Goal: Information Seeking & Learning: Learn about a topic

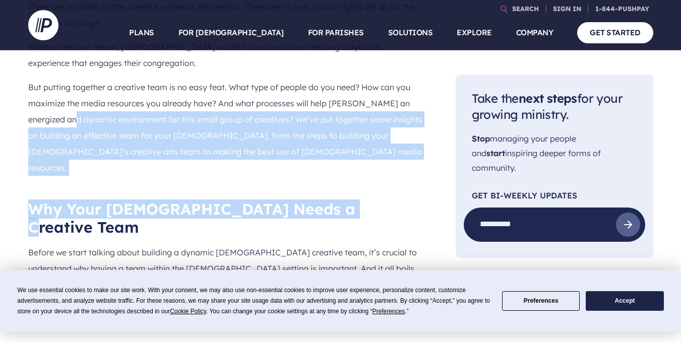
scroll to position [613, 0]
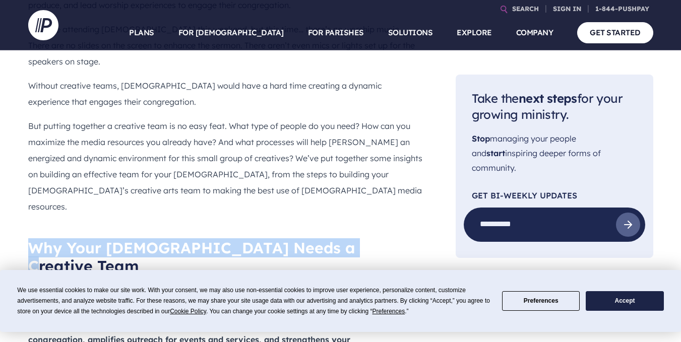
drag, startPoint x: 165, startPoint y: 60, endPoint x: 32, endPoint y: 153, distance: 161.4
click at [32, 153] on div "Behind every [DEMOGRAPHIC_DATA]’s beautiful sermon series designs, emotional wo…" at bounding box center [225, 164] width 395 height 399
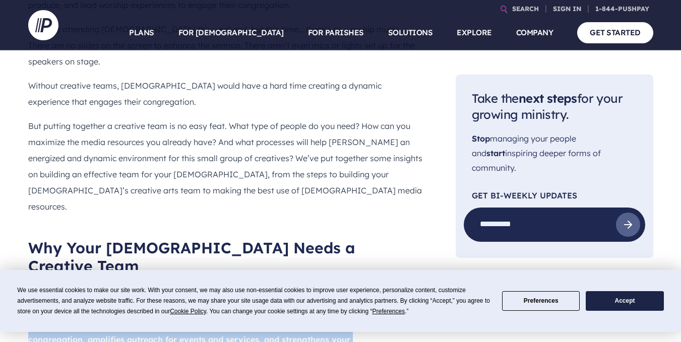
drag, startPoint x: 339, startPoint y: 213, endPoint x: 329, endPoint y: 241, distance: 30.0
click at [329, 283] on p "Before we start talking about building a dynamic [DEMOGRAPHIC_DATA] creative te…" at bounding box center [225, 323] width 395 height 81
copy strong "A creative team enhances your [DEMOGRAPHIC_DATA]’s connection with its congrega…"
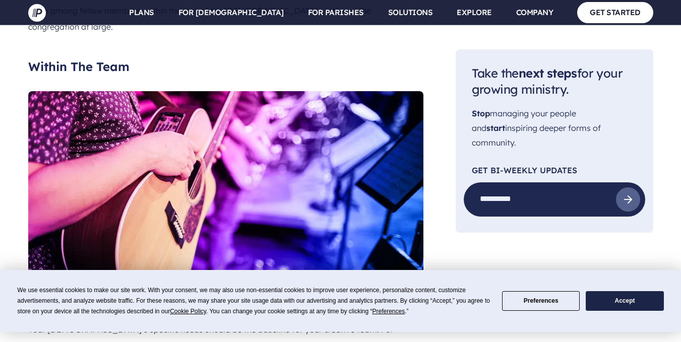
scroll to position [1406, 0]
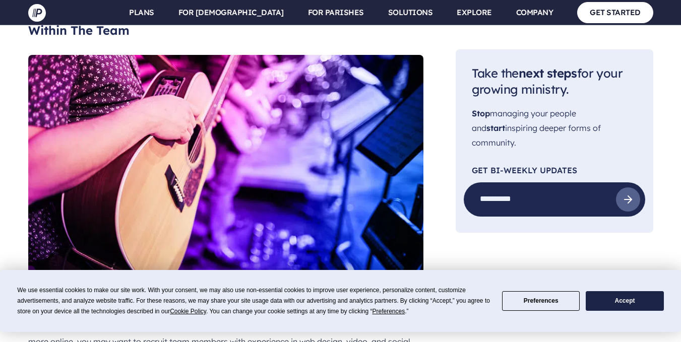
drag, startPoint x: 237, startPoint y: 171, endPoint x: 248, endPoint y: 188, distance: 20.8
drag, startPoint x: 255, startPoint y: 190, endPoint x: 28, endPoint y: 175, distance: 228.2
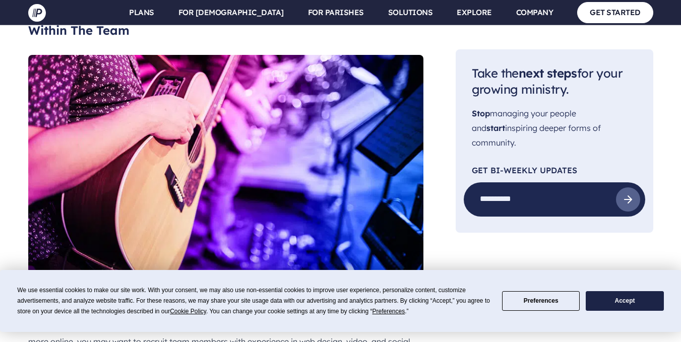
copy p "Whatever unique set of skills your team is made up of, all your members will sh…"
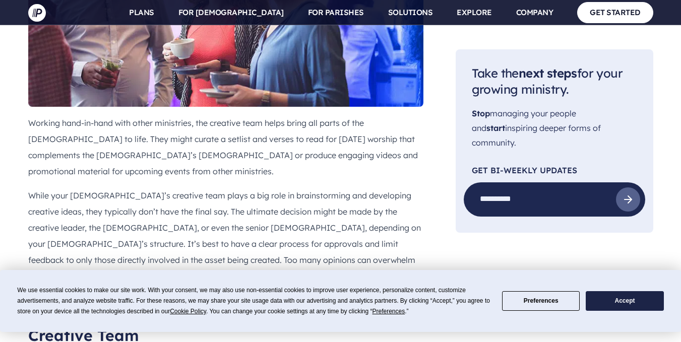
scroll to position [2416, 0]
drag, startPoint x: 364, startPoint y: 80, endPoint x: 28, endPoint y: 69, distance: 336.8
click at [28, 308] on h2 "4 Steps To Build Your [DEMOGRAPHIC_DATA] Creative Team" at bounding box center [225, 326] width 395 height 36
copy h2 "4 Steps To Build Your [DEMOGRAPHIC_DATA] Creative Team"
drag, startPoint x: 306, startPoint y: 119, endPoint x: 30, endPoint y: 116, distance: 276.7
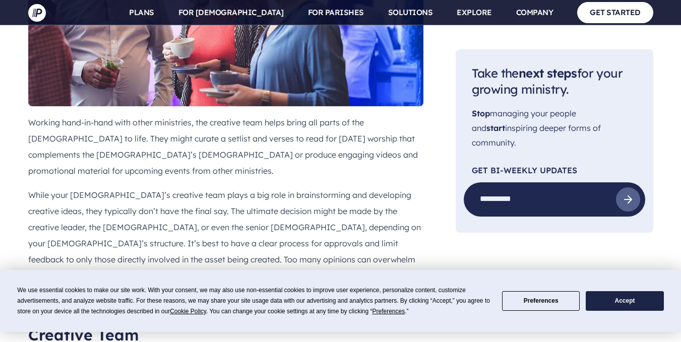
copy h3 "1. Identify Potential Creative Team Members"
click at [392, 102] on div "Having someone on staff to further your creative goals can be helpful because t…" at bounding box center [225, 297] width 395 height 3448
drag, startPoint x: 25, startPoint y: 139, endPoint x: 369, endPoint y: 169, distance: 346.0
click at [369, 169] on div "Behind every [DEMOGRAPHIC_DATA]’s beautiful sermon series designs, emotional wo…" at bounding box center [225, 98] width 411 height 3872
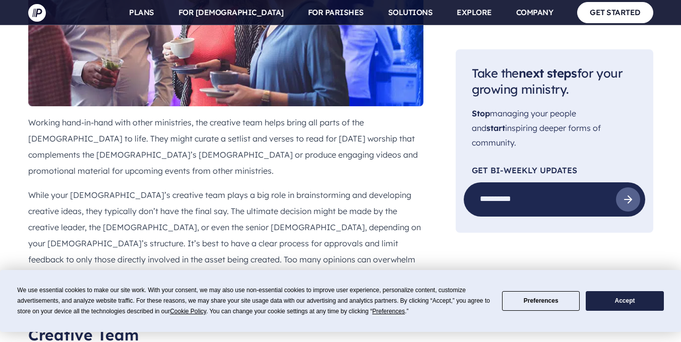
copy p "Look for people who have an eye for design, can think outside the box, and are …"
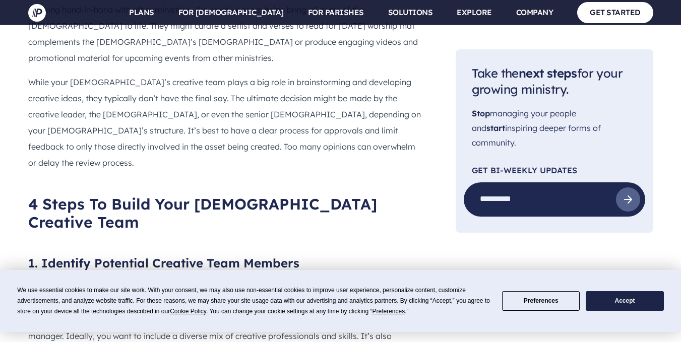
scroll to position [2530, 0]
drag, startPoint x: 207, startPoint y: 156, endPoint x: 22, endPoint y: 149, distance: 185.1
copy h3 "2. Define Roles and Processes"
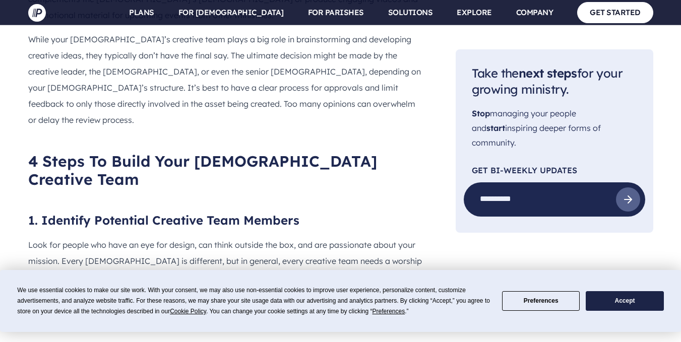
scroll to position [2572, 0]
drag, startPoint x: 305, startPoint y: 135, endPoint x: 251, endPoint y: 179, distance: 70.1
copy p "the next essential step is to outline your creative process and define each ind…"
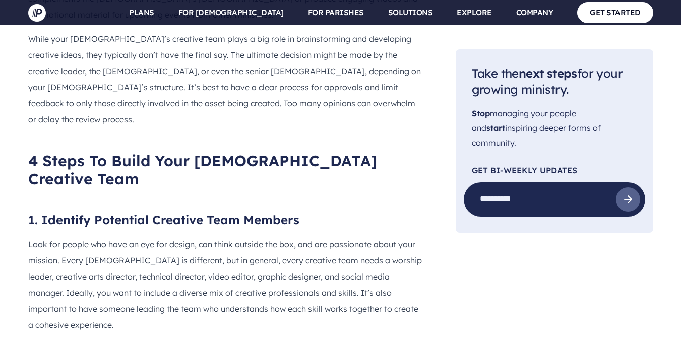
scroll to position [2608, 0]
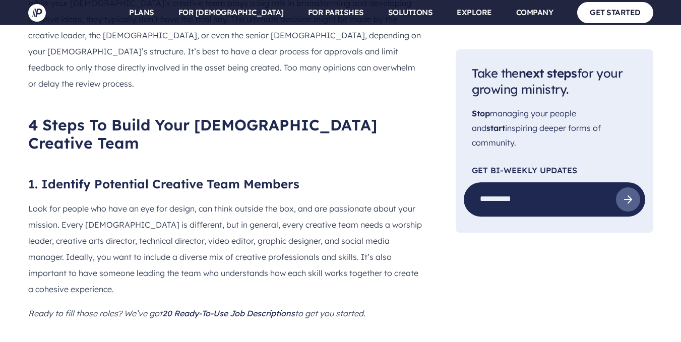
drag, startPoint x: 134, startPoint y: 193, endPoint x: 11, endPoint y: 170, distance: 125.6
click at [11, 170] on main "Pushpay Blog General How To Build a Dynamic [DEMOGRAPHIC_DATA] Creative Team Di…" at bounding box center [340, 60] width 681 height 5236
copy p "The creative process should be open and collaborative, involving brainstorming,…"
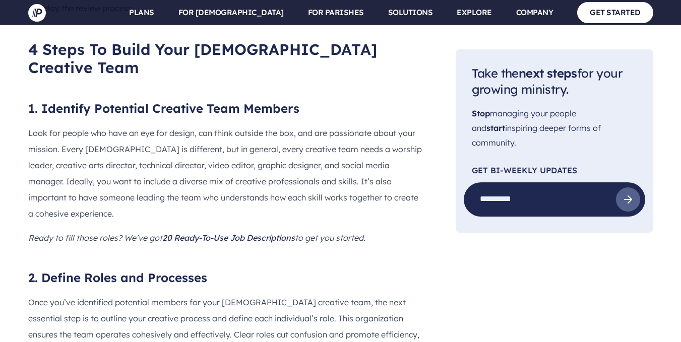
drag, startPoint x: 295, startPoint y: 189, endPoint x: 25, endPoint y: 165, distance: 271.6
copy h3 "3. Establish Open Communication Channels"
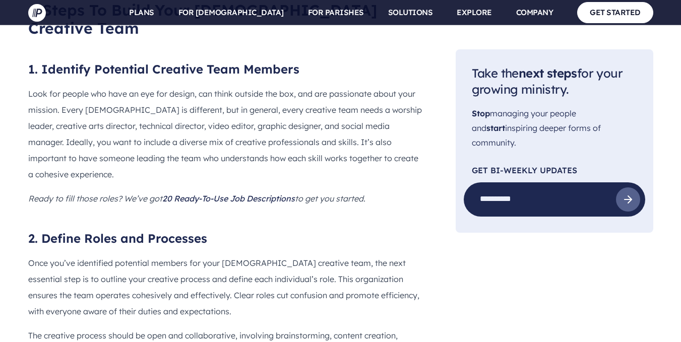
scroll to position [2723, 0]
drag, startPoint x: 184, startPoint y: 190, endPoint x: 10, endPoint y: 174, distance: 175.0
copy p "A dynamic creative team needs more than talented individuals. It needs unificat…"
